Goal: Find specific page/section

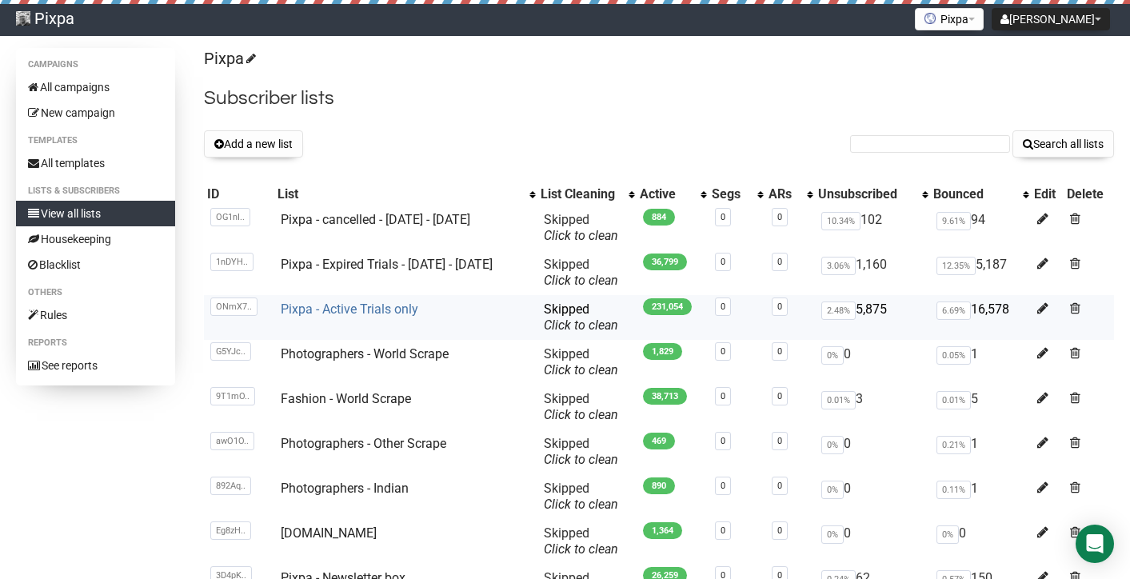
click at [336, 314] on link "Pixpa - Active Trials only" at bounding box center [350, 309] width 138 height 15
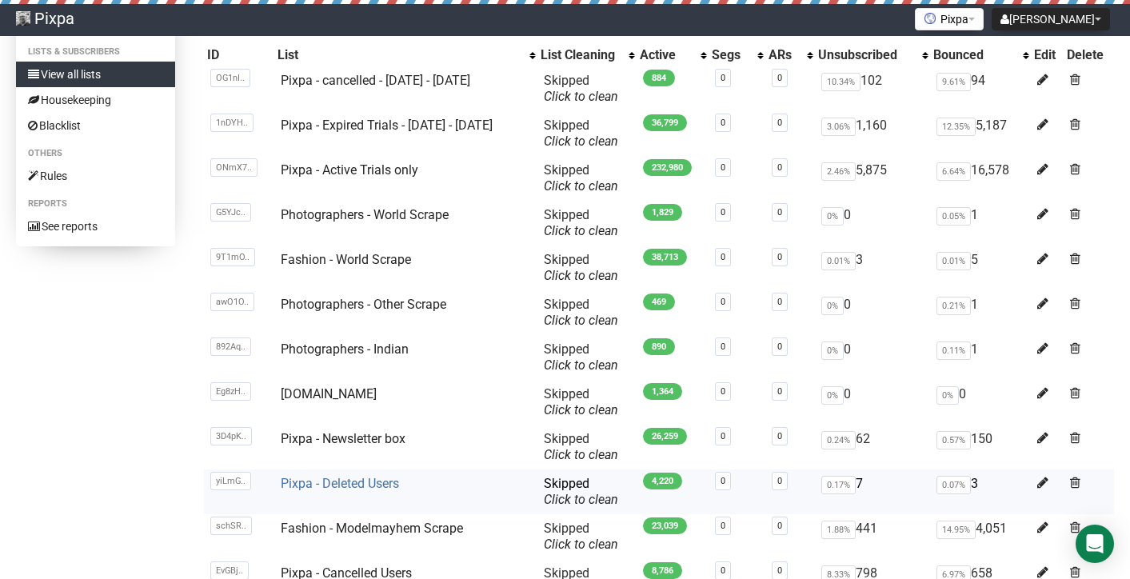
scroll to position [255, 0]
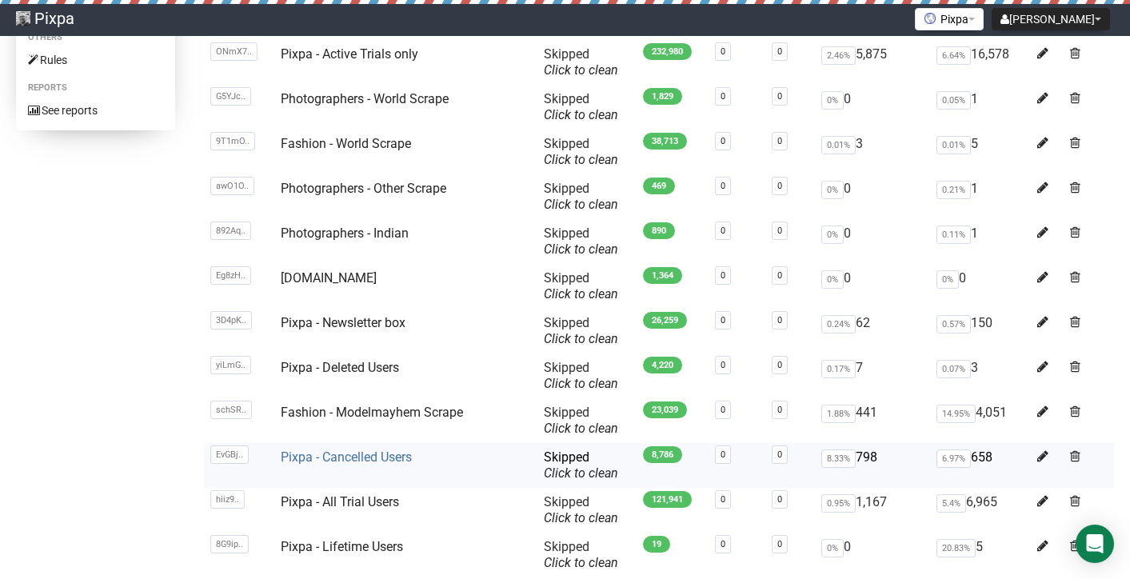
click at [361, 457] on link "Pixpa - Cancelled Users" at bounding box center [346, 456] width 131 height 15
